Goal: Find specific page/section

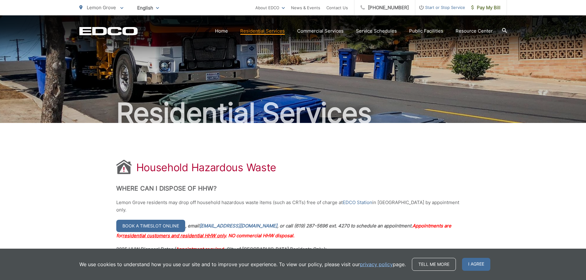
click at [112, 7] on span "Lemon Grove" at bounding box center [101, 8] width 29 height 6
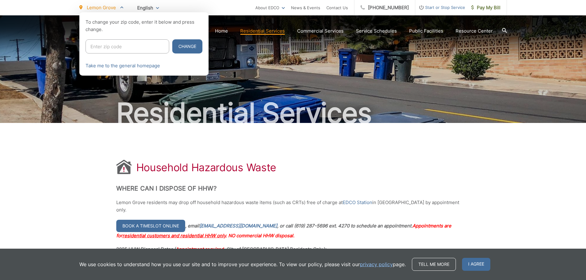
click at [111, 49] on input "Enter zip code" at bounding box center [127, 46] width 84 height 14
type input "92067"
click at [172, 39] on button "Change" at bounding box center [187, 46] width 30 height 14
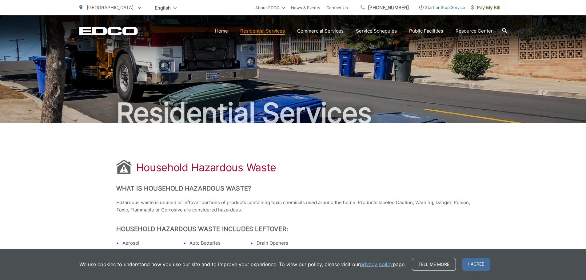
click at [415, 161] on div "Household Hazardous Waste" at bounding box center [292, 168] width 353 height 16
click at [380, 168] on div "Household Hazardous Waste" at bounding box center [292, 168] width 353 height 16
drag, startPoint x: 416, startPoint y: 158, endPoint x: 409, endPoint y: 153, distance: 9.5
